Goal: Task Accomplishment & Management: Use online tool/utility

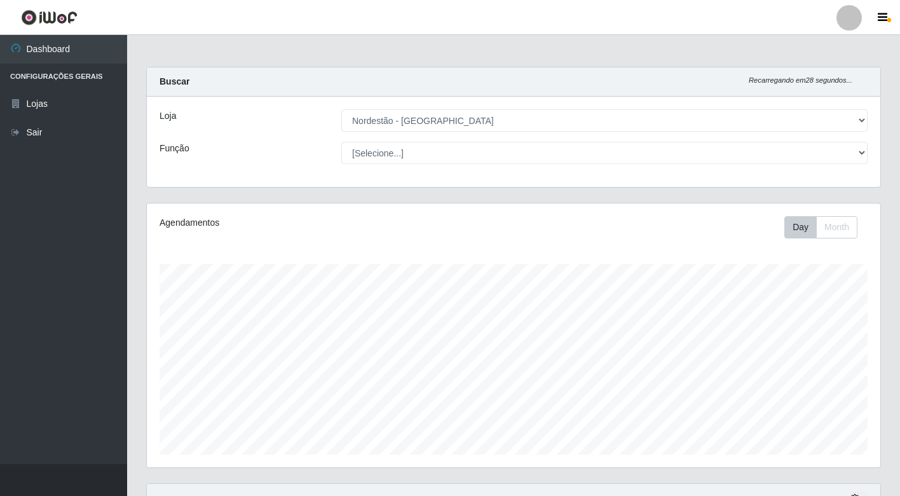
select select "454"
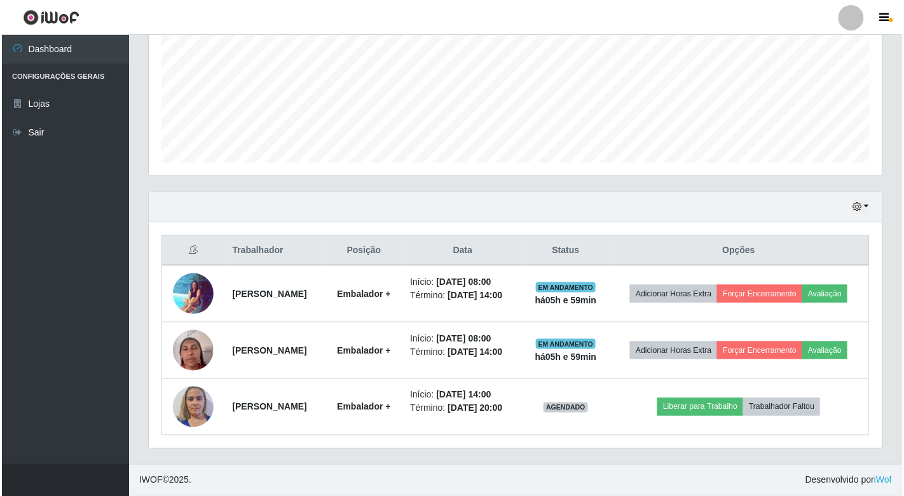
scroll to position [263, 733]
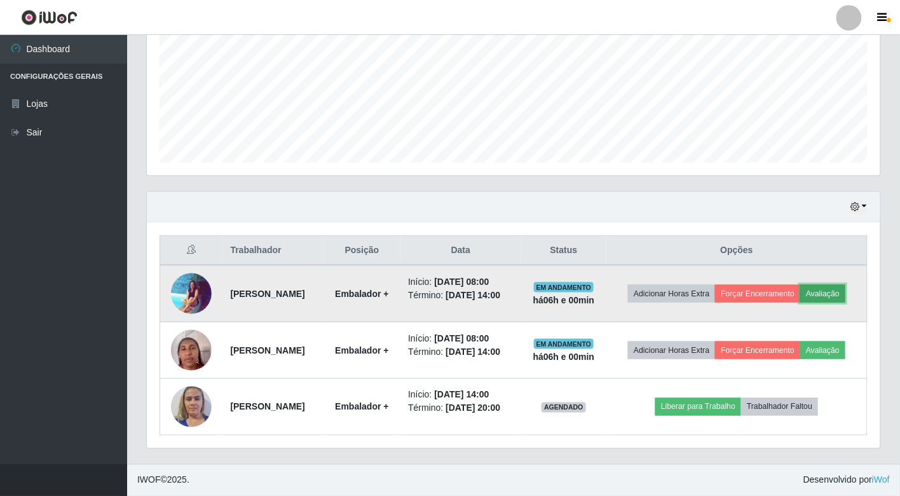
click at [831, 289] on button "Avaliação" at bounding box center [822, 294] width 45 height 18
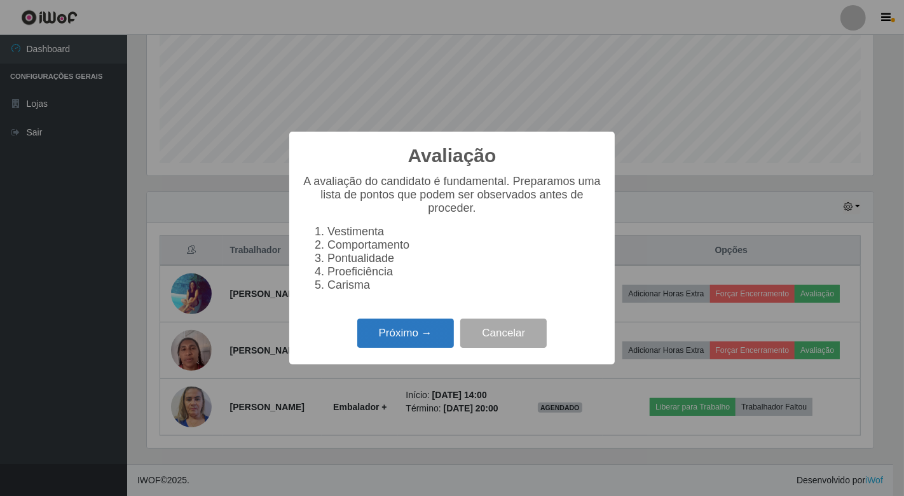
click at [415, 339] on button "Próximo →" at bounding box center [405, 333] width 97 height 30
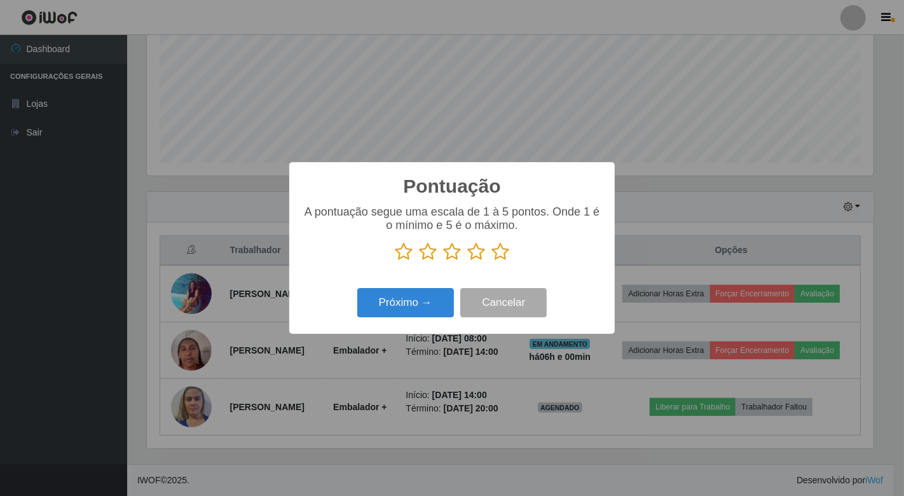
scroll to position [635299, 634836]
click at [408, 251] on icon at bounding box center [404, 251] width 18 height 19
click at [395, 261] on input "radio" at bounding box center [395, 261] width 0 height 0
drag, startPoint x: 424, startPoint y: 252, endPoint x: 430, endPoint y: 257, distance: 7.8
click at [425, 254] on icon at bounding box center [428, 251] width 18 height 19
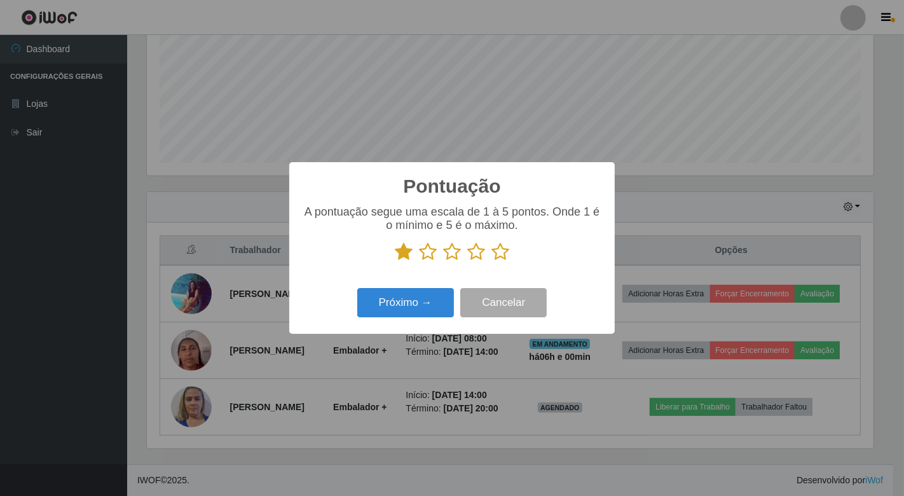
click at [419, 261] on input "radio" at bounding box center [419, 261] width 0 height 0
click at [454, 255] on icon at bounding box center [452, 251] width 18 height 19
click at [443, 261] on input "radio" at bounding box center [443, 261] width 0 height 0
click at [477, 253] on icon at bounding box center [476, 251] width 18 height 19
click at [467, 261] on input "radio" at bounding box center [467, 261] width 0 height 0
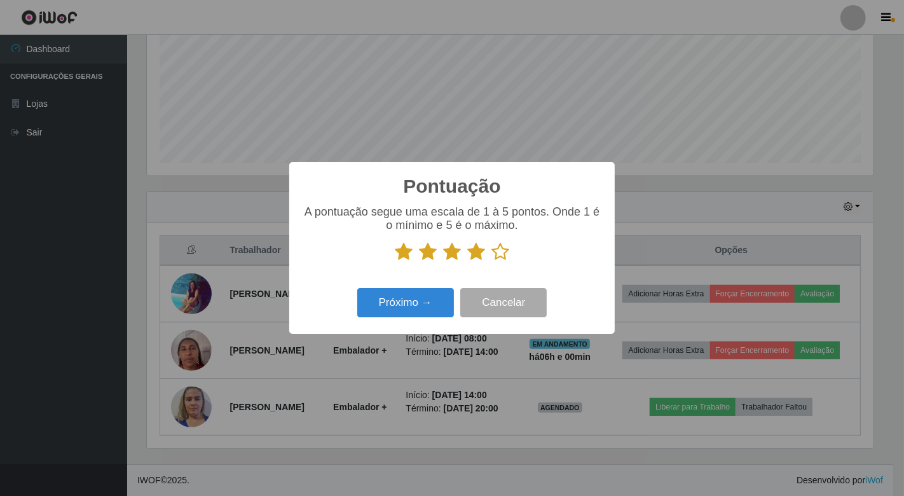
click at [496, 251] on icon at bounding box center [500, 251] width 18 height 19
click at [491, 261] on input "radio" at bounding box center [491, 261] width 0 height 0
click at [435, 306] on button "Próximo →" at bounding box center [405, 303] width 97 height 30
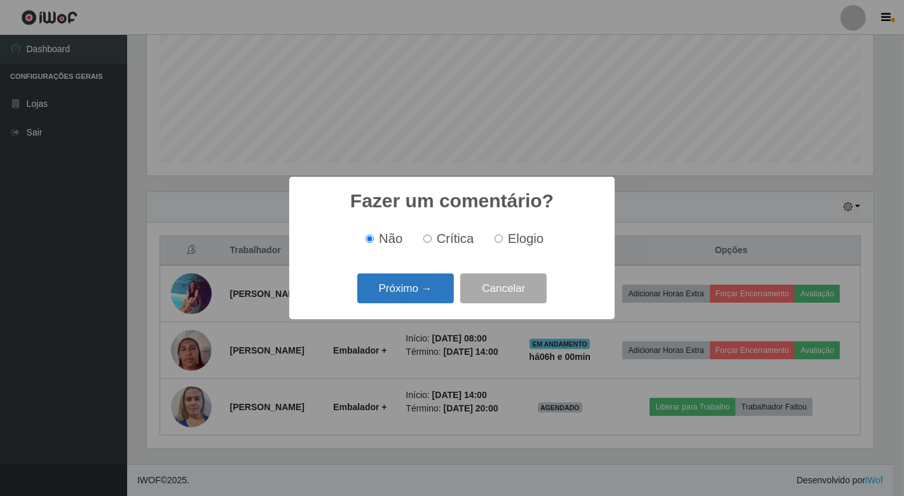
click at [414, 283] on button "Próximo →" at bounding box center [405, 288] width 97 height 30
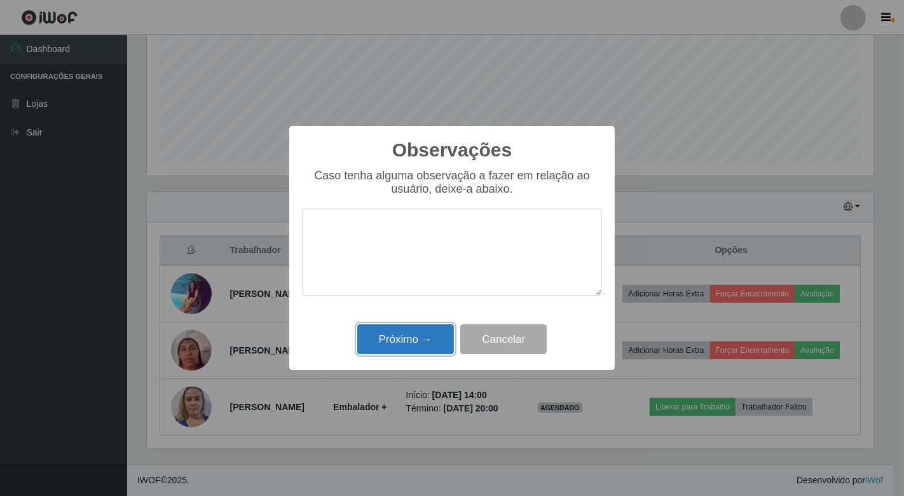
click at [405, 331] on button "Próximo →" at bounding box center [405, 339] width 97 height 30
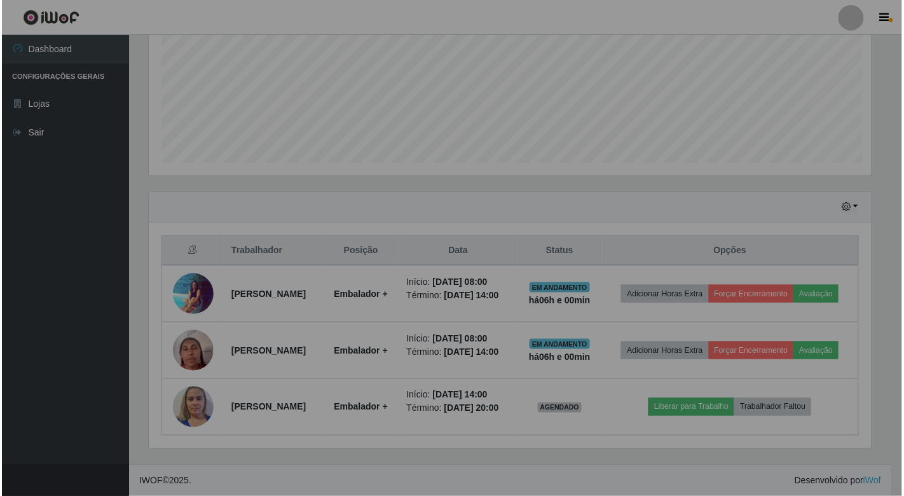
scroll to position [263, 733]
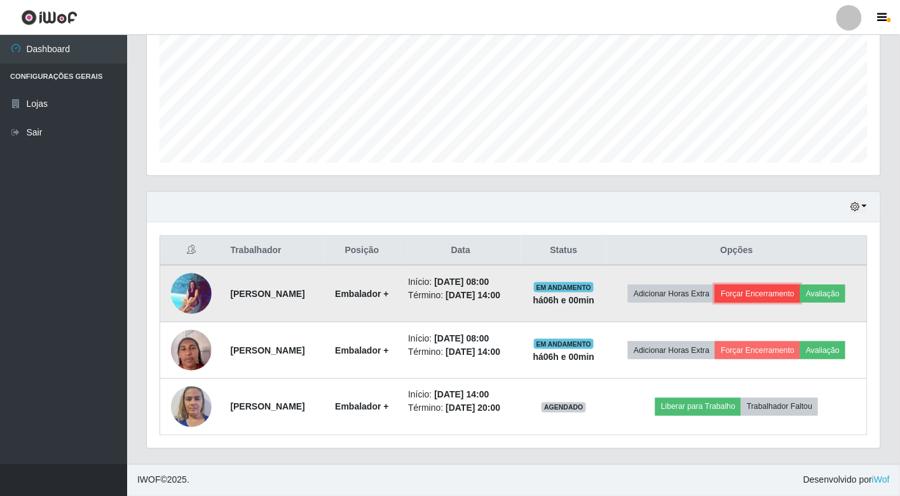
click at [775, 290] on button "Forçar Encerramento" at bounding box center [757, 294] width 85 height 18
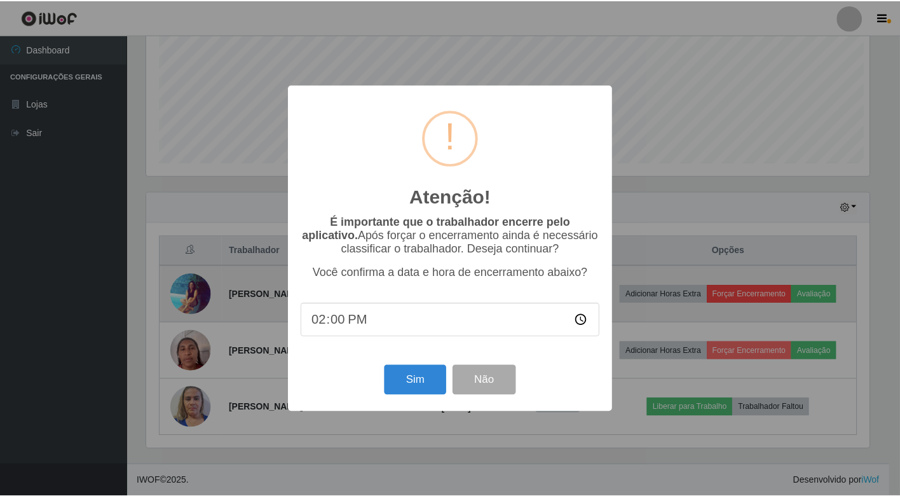
scroll to position [263, 726]
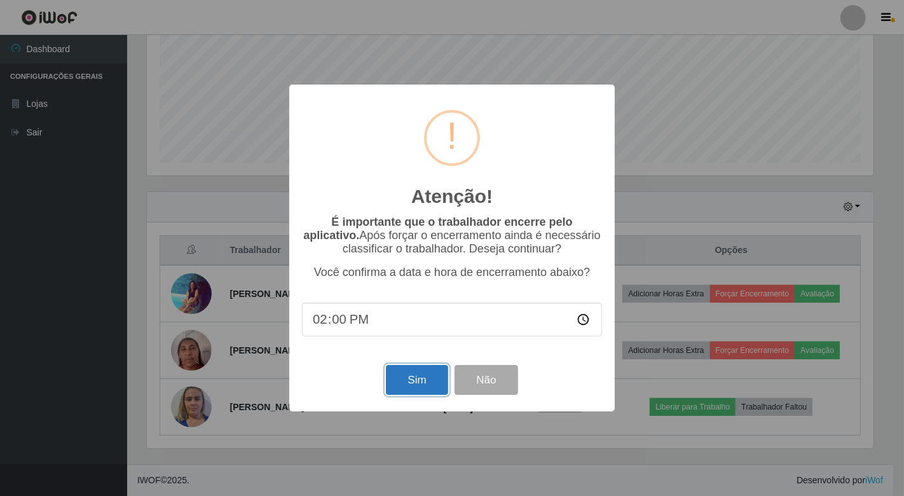
click at [421, 378] on button "Sim" at bounding box center [417, 380] width 62 height 30
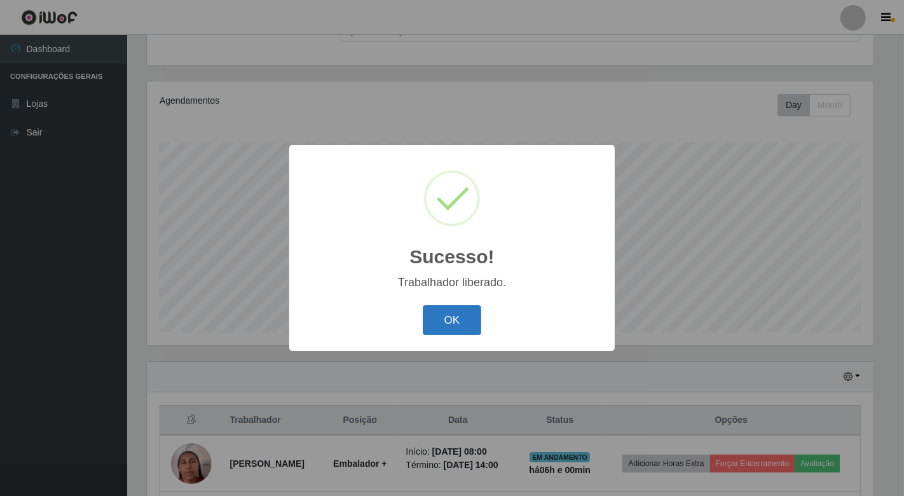
click at [440, 321] on button "OK" at bounding box center [452, 320] width 59 height 30
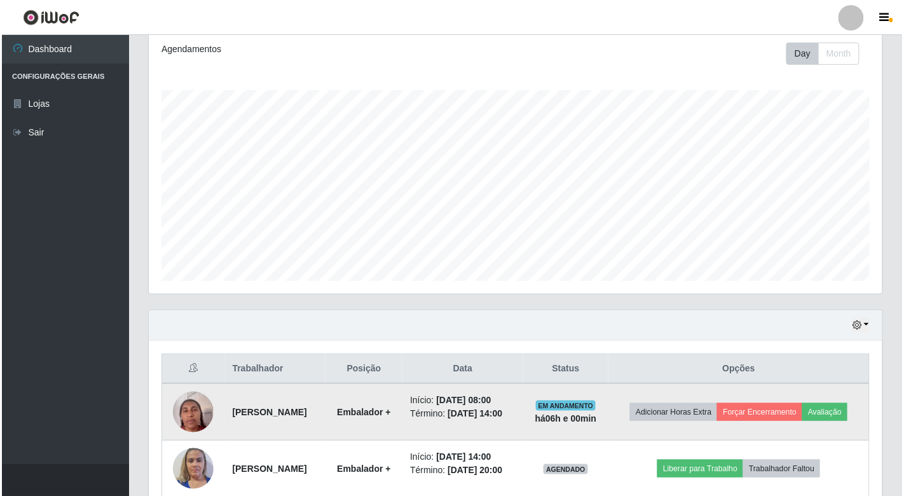
scroll to position [236, 0]
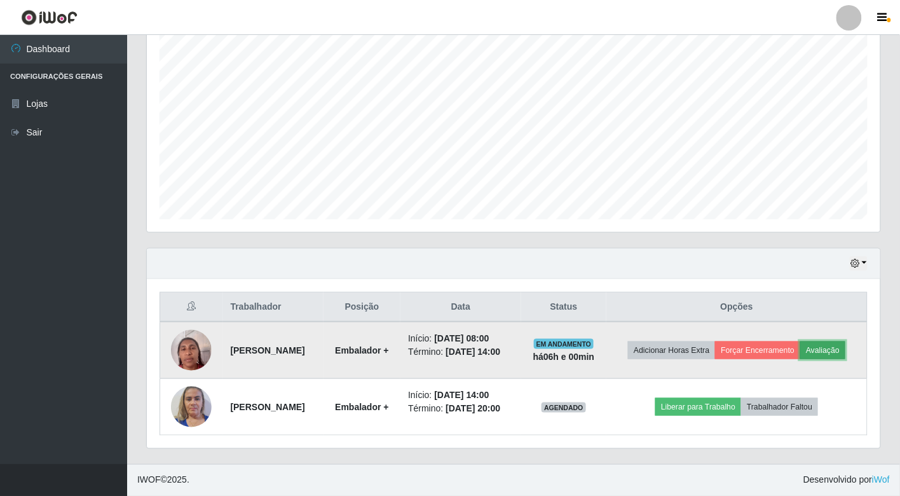
click at [827, 341] on button "Avaliação" at bounding box center [822, 350] width 45 height 18
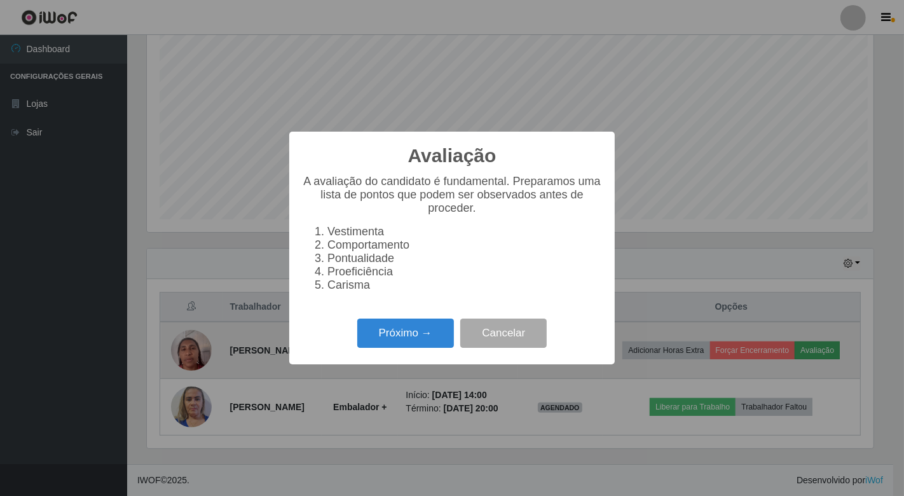
scroll to position [263, 726]
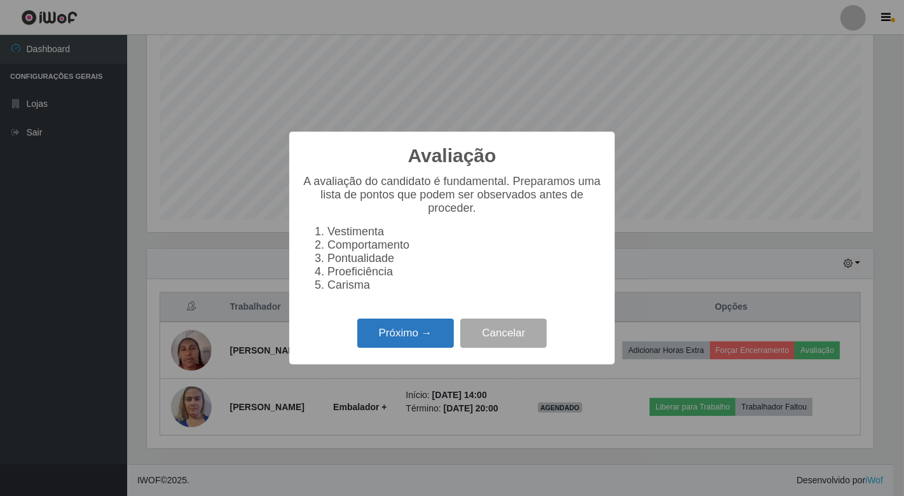
click at [378, 341] on button "Próximo →" at bounding box center [405, 333] width 97 height 30
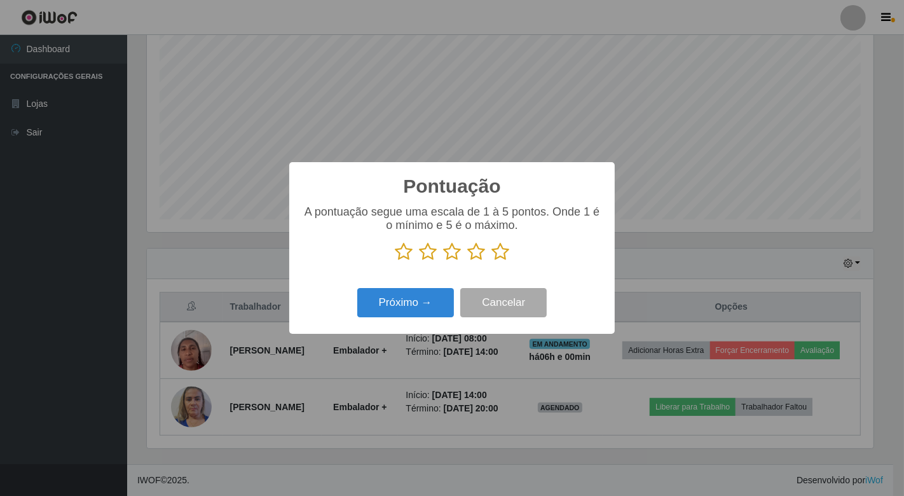
scroll to position [635299, 634836]
click at [404, 250] on icon at bounding box center [404, 251] width 18 height 19
click at [395, 261] on input "radio" at bounding box center [395, 261] width 0 height 0
drag, startPoint x: 430, startPoint y: 251, endPoint x: 443, endPoint y: 252, distance: 13.4
click at [431, 251] on icon at bounding box center [428, 251] width 18 height 19
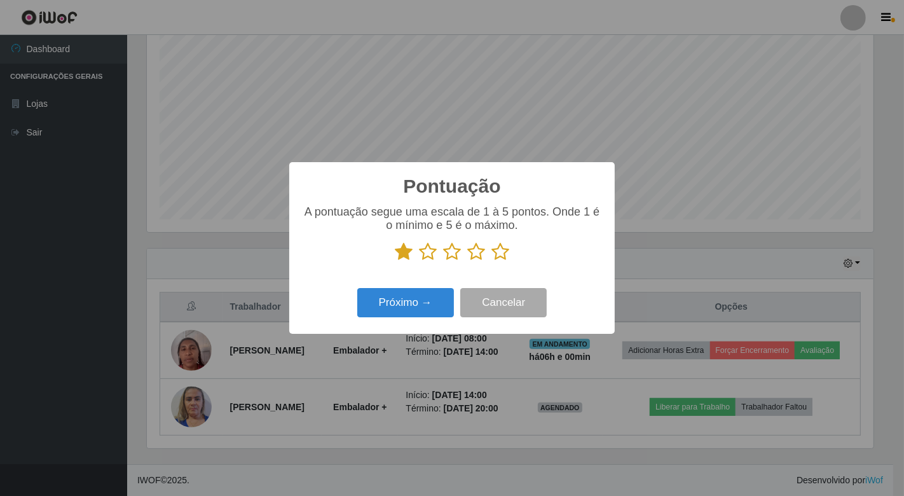
click at [419, 261] on input "radio" at bounding box center [419, 261] width 0 height 0
drag, startPoint x: 443, startPoint y: 252, endPoint x: 456, endPoint y: 258, distance: 14.2
click at [449, 255] on icon at bounding box center [452, 251] width 18 height 19
click at [443, 261] on input "radio" at bounding box center [443, 261] width 0 height 0
click at [478, 252] on icon at bounding box center [476, 251] width 18 height 19
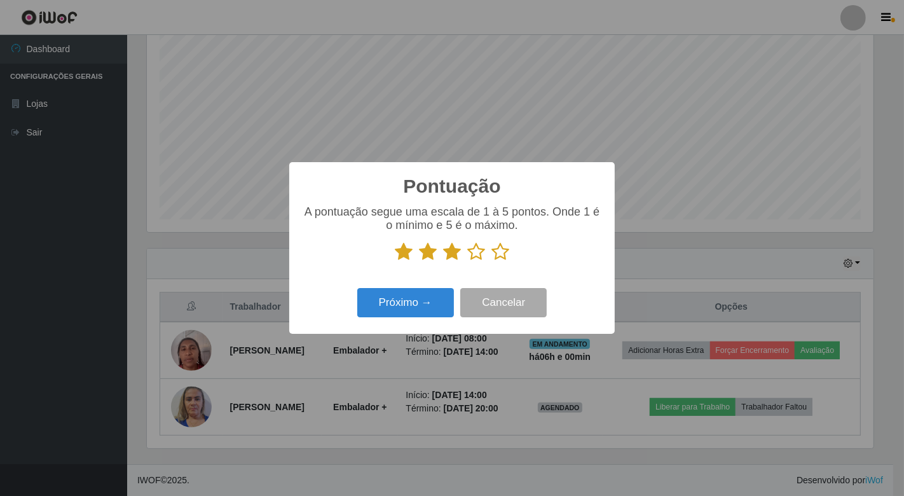
click at [467, 261] on input "radio" at bounding box center [467, 261] width 0 height 0
click at [494, 256] on icon at bounding box center [500, 251] width 18 height 19
click at [491, 261] on input "radio" at bounding box center [491, 261] width 0 height 0
click at [447, 297] on button "Próximo →" at bounding box center [405, 303] width 97 height 30
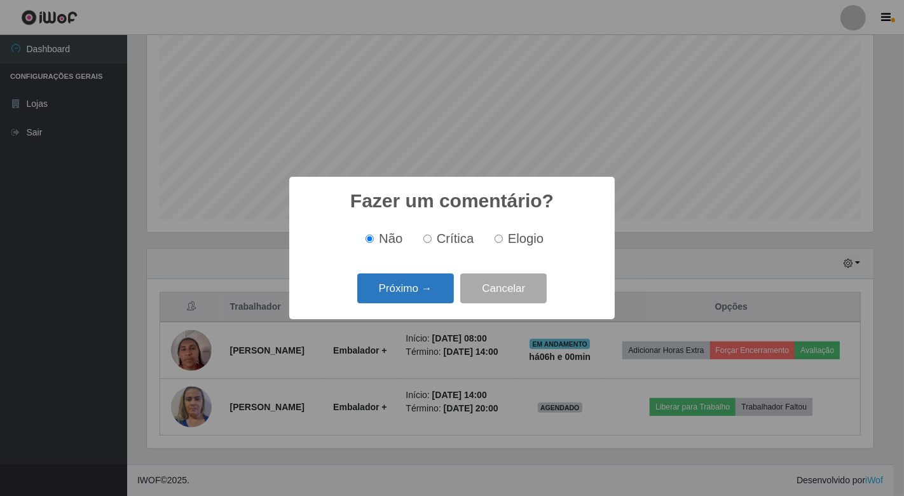
click at [405, 293] on button "Próximo →" at bounding box center [405, 288] width 97 height 30
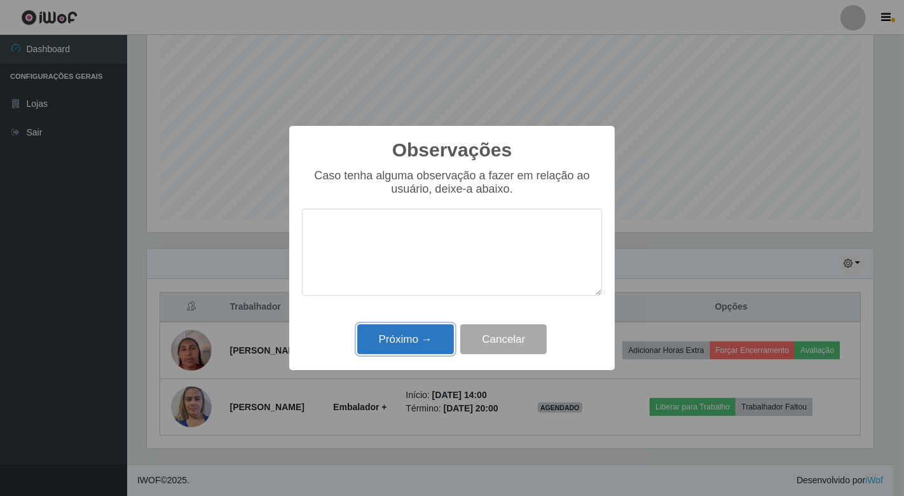
click at [398, 340] on button "Próximo →" at bounding box center [405, 339] width 97 height 30
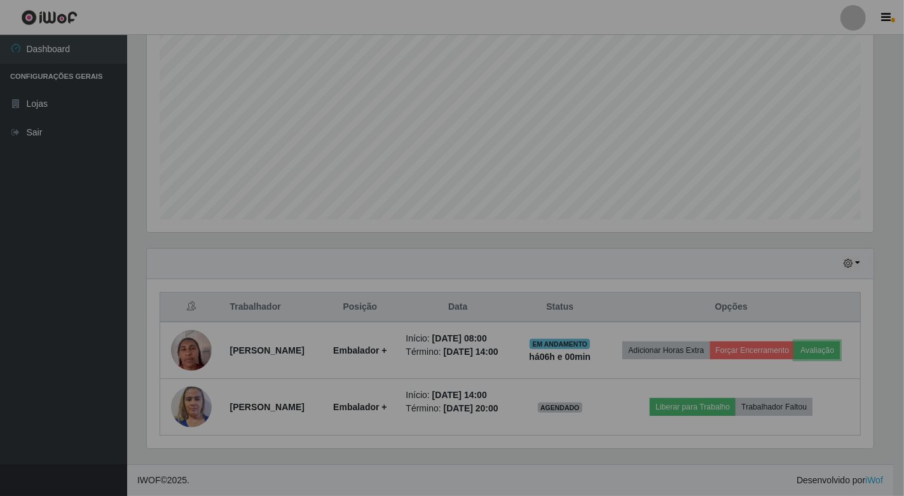
scroll to position [263, 733]
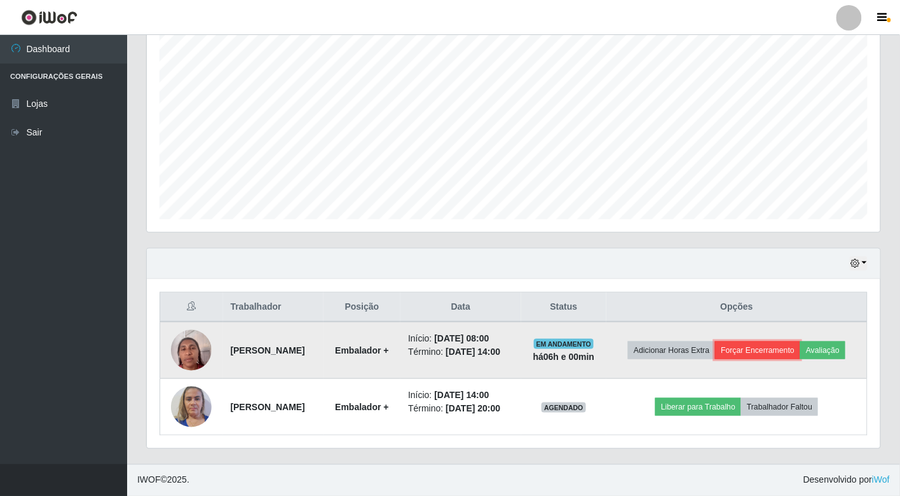
click at [777, 345] on button "Forçar Encerramento" at bounding box center [757, 350] width 85 height 18
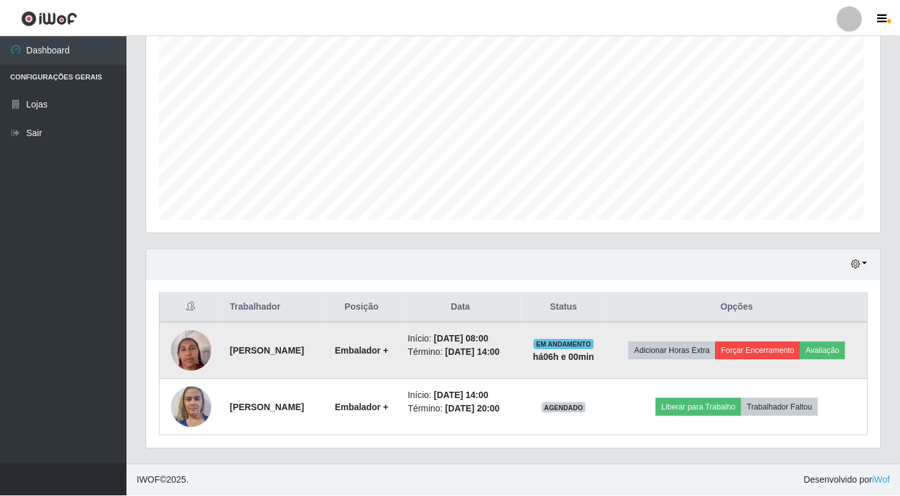
scroll to position [263, 726]
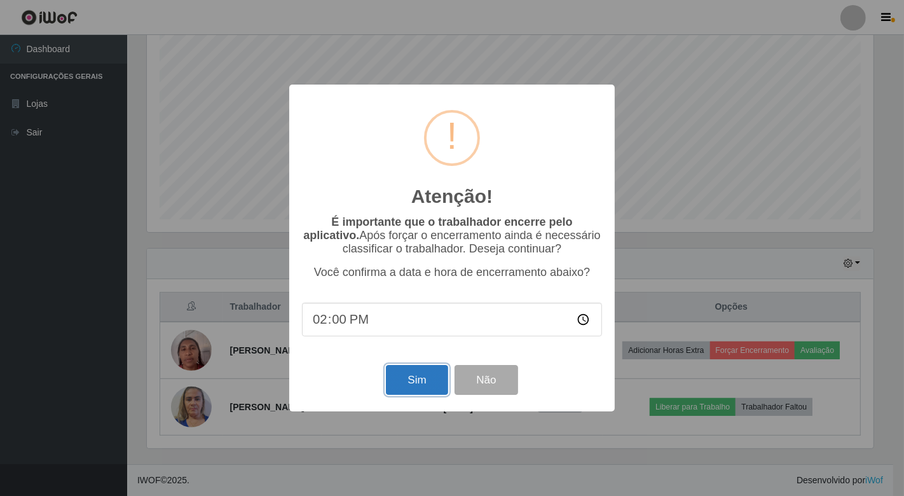
click at [421, 381] on button "Sim" at bounding box center [417, 380] width 62 height 30
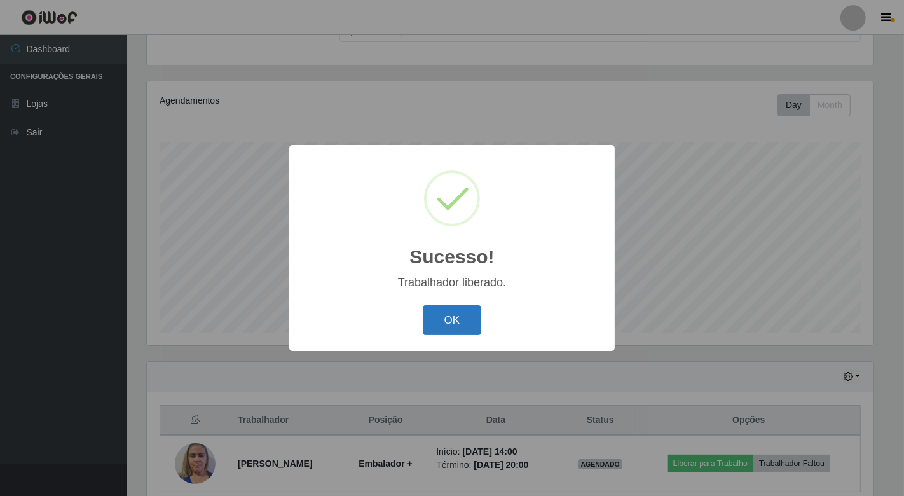
click at [465, 323] on button "OK" at bounding box center [452, 320] width 59 height 30
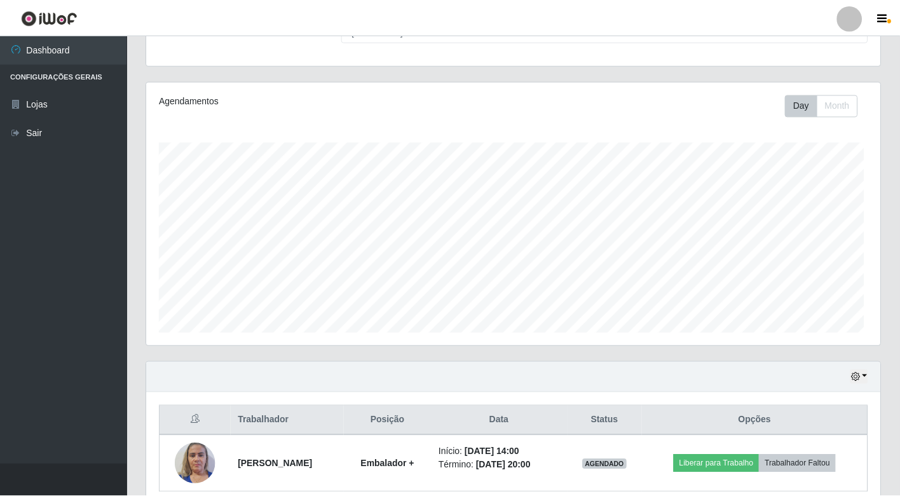
scroll to position [0, 0]
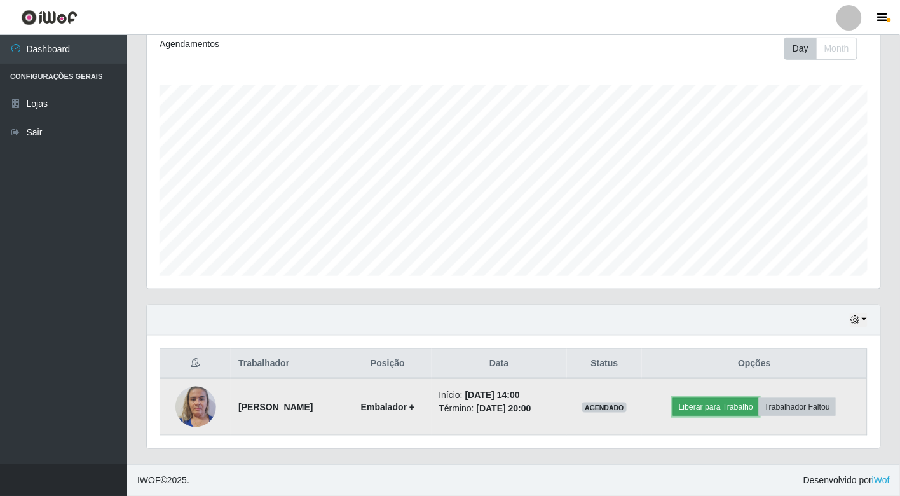
click at [706, 403] on button "Liberar para Trabalho" at bounding box center [716, 407] width 86 height 18
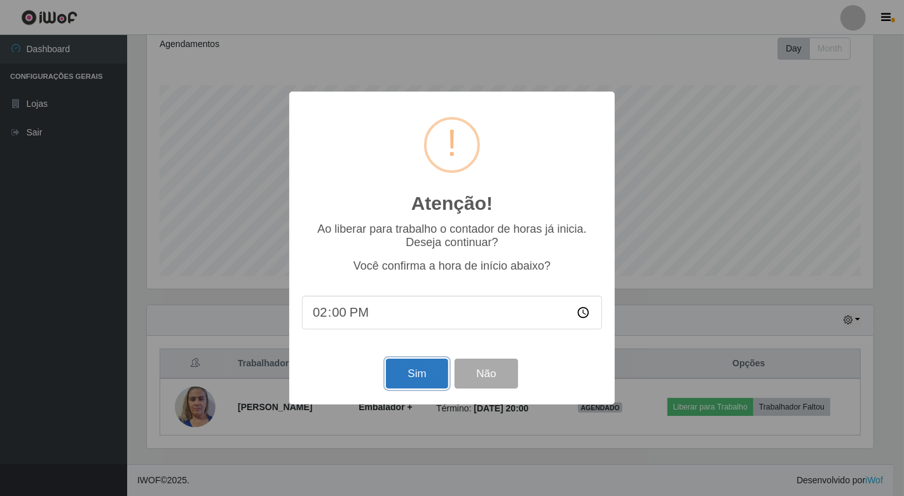
click at [397, 376] on button "Sim" at bounding box center [417, 373] width 62 height 30
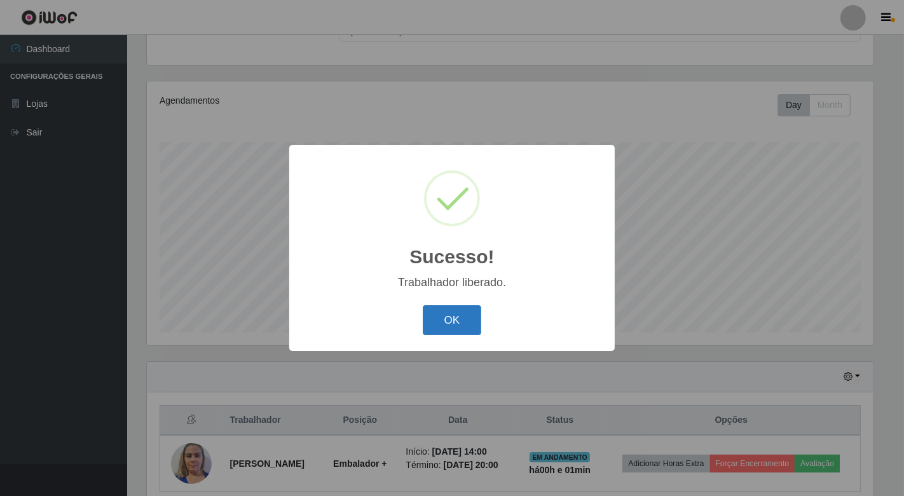
click at [452, 320] on button "OK" at bounding box center [452, 320] width 59 height 30
